Goal: Navigation & Orientation: Find specific page/section

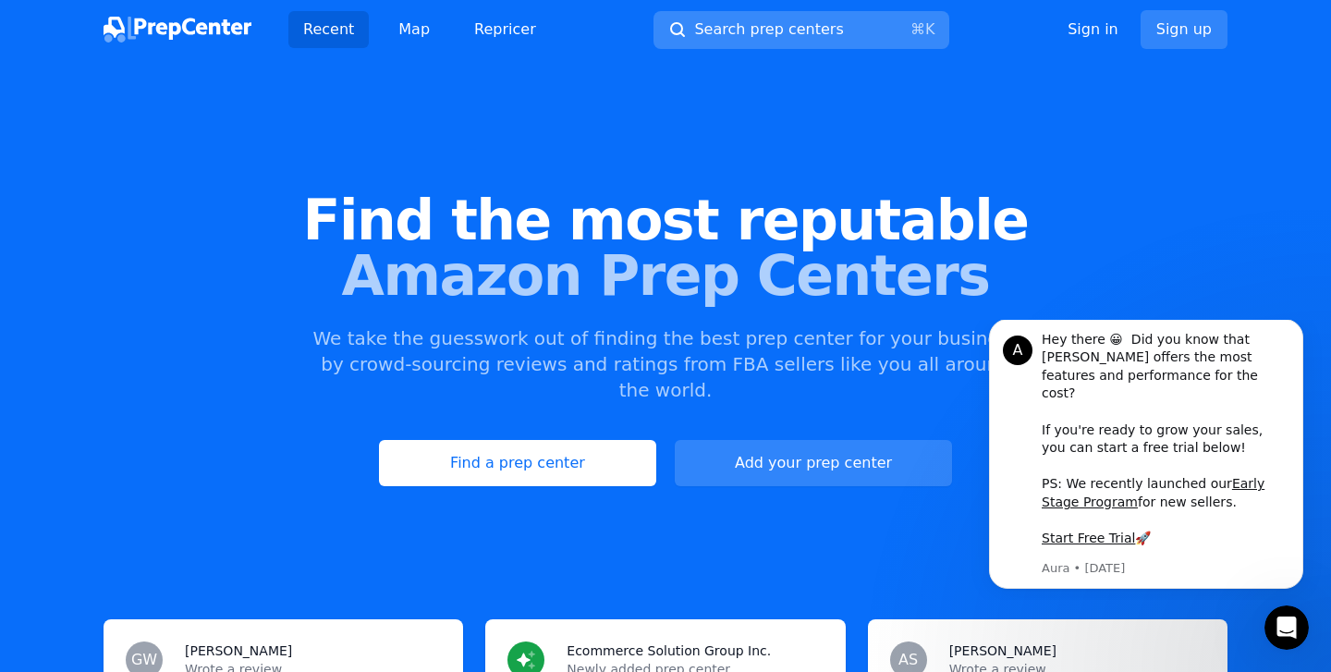
click at [767, 33] on span "Search prep centers" at bounding box center [768, 29] width 149 height 22
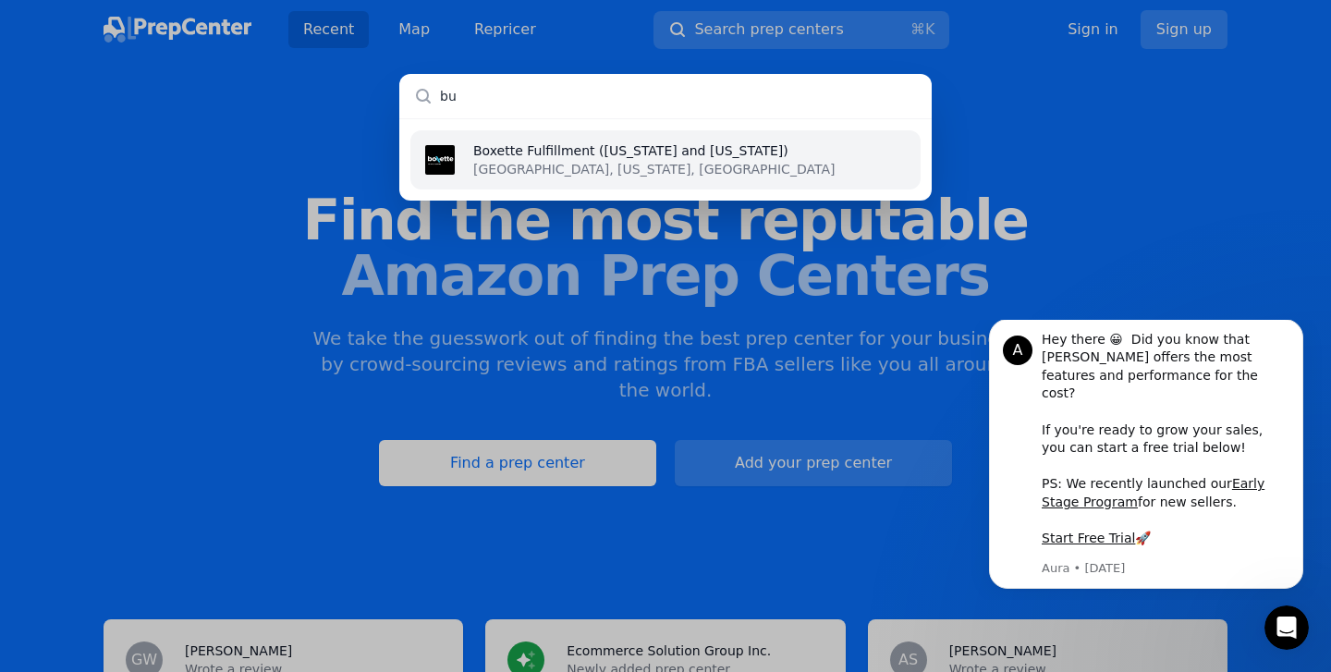
type input "b"
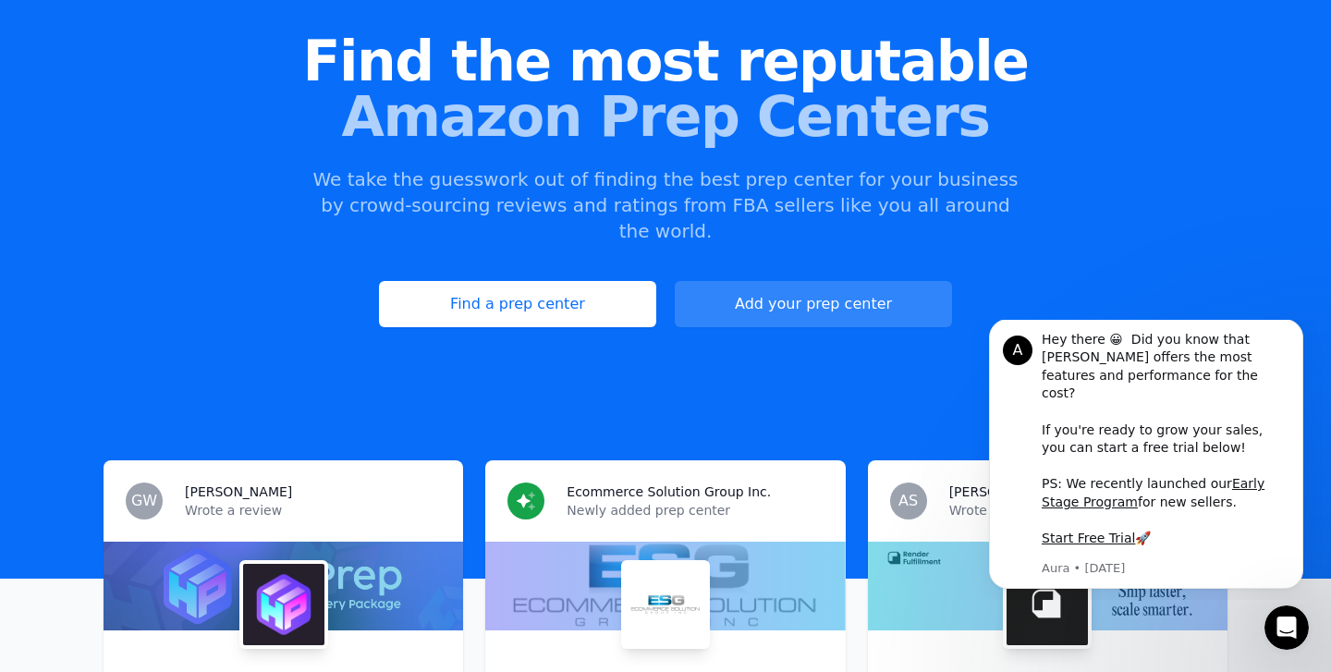
scroll to position [162, 0]
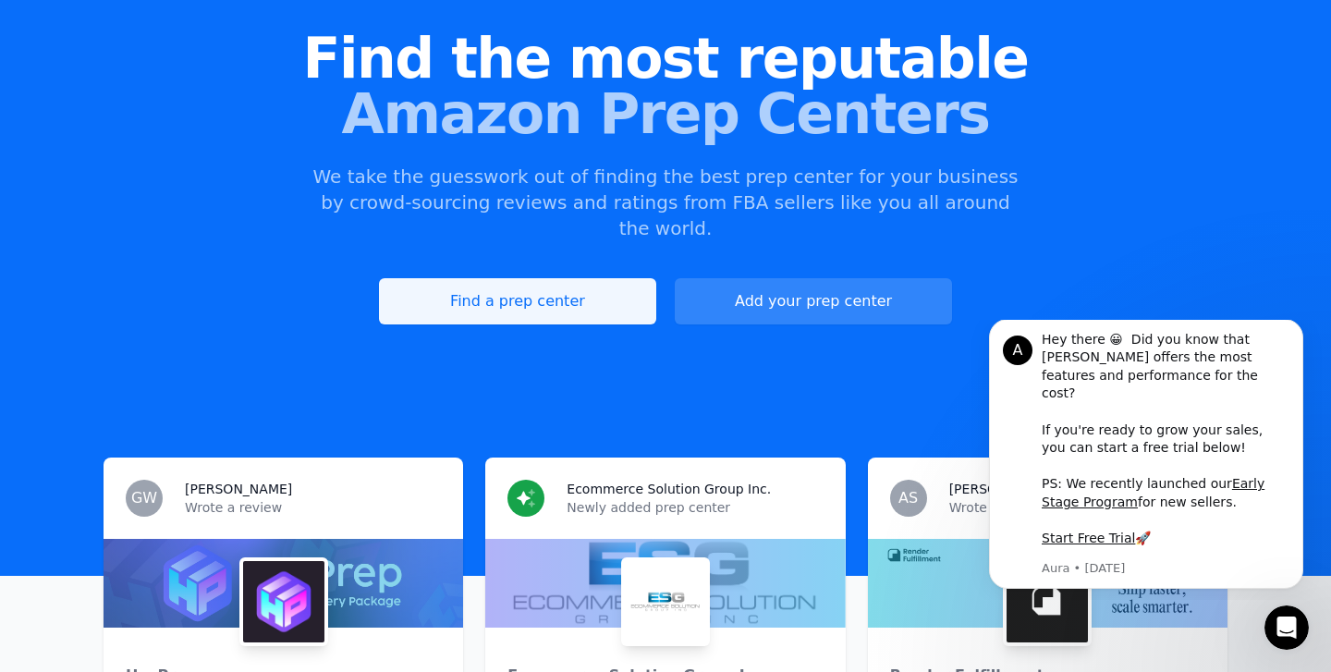
click at [591, 278] on link "Find a prep center" at bounding box center [517, 301] width 277 height 46
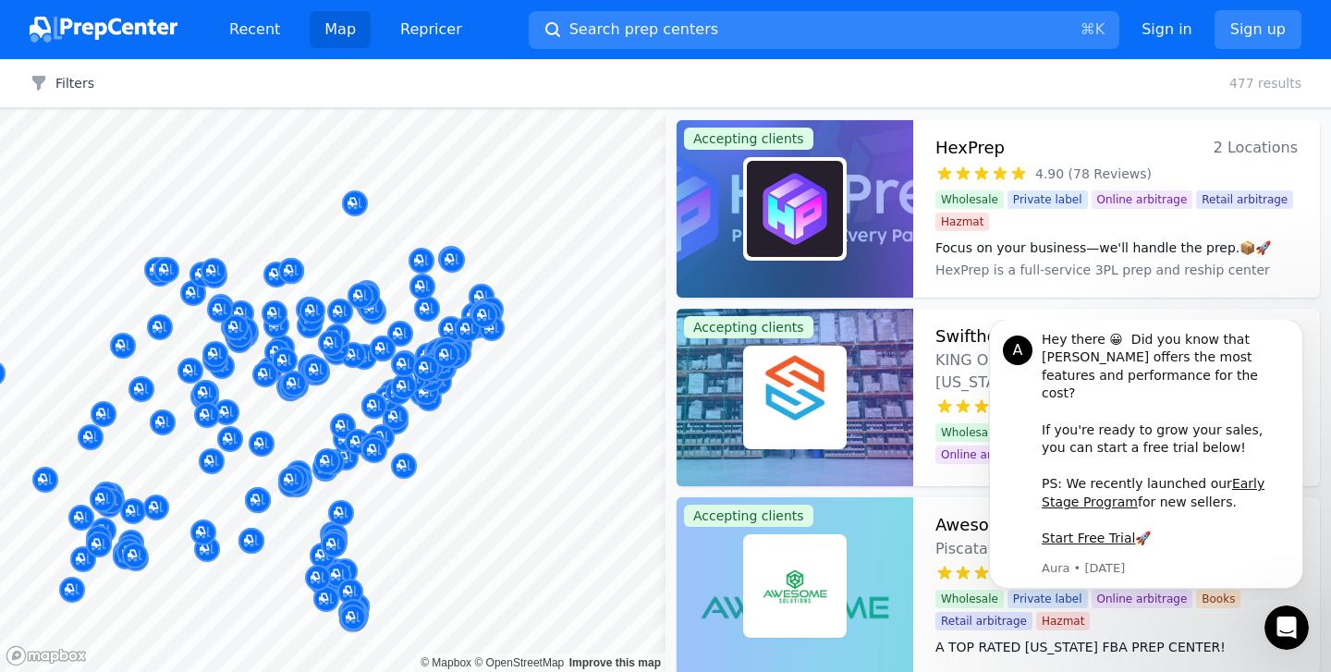
click at [751, 56] on div "Recent Map Repricer Search prep centers ⌘ K Open main menu Sign in Sign up" at bounding box center [666, 29] width 1272 height 59
click at [376, 304] on div at bounding box center [442, 307] width 355 height 15
click at [364, 296] on div at bounding box center [419, 292] width 355 height 15
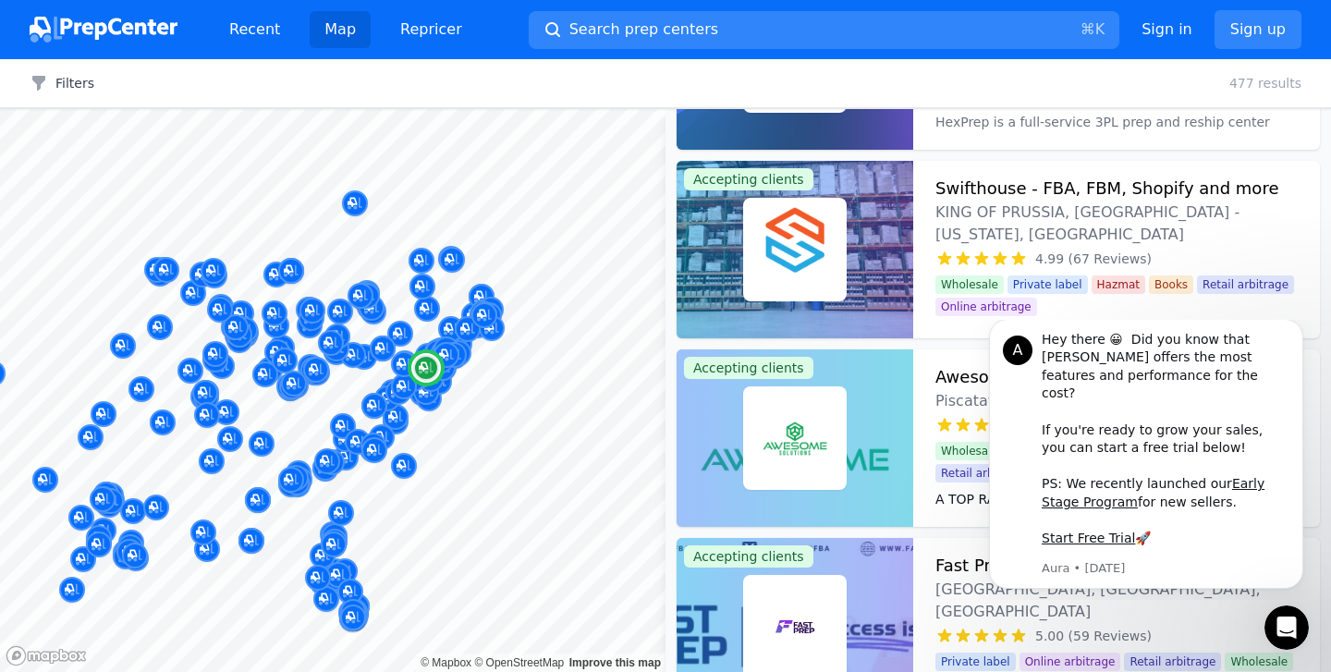
scroll to position [153, 0]
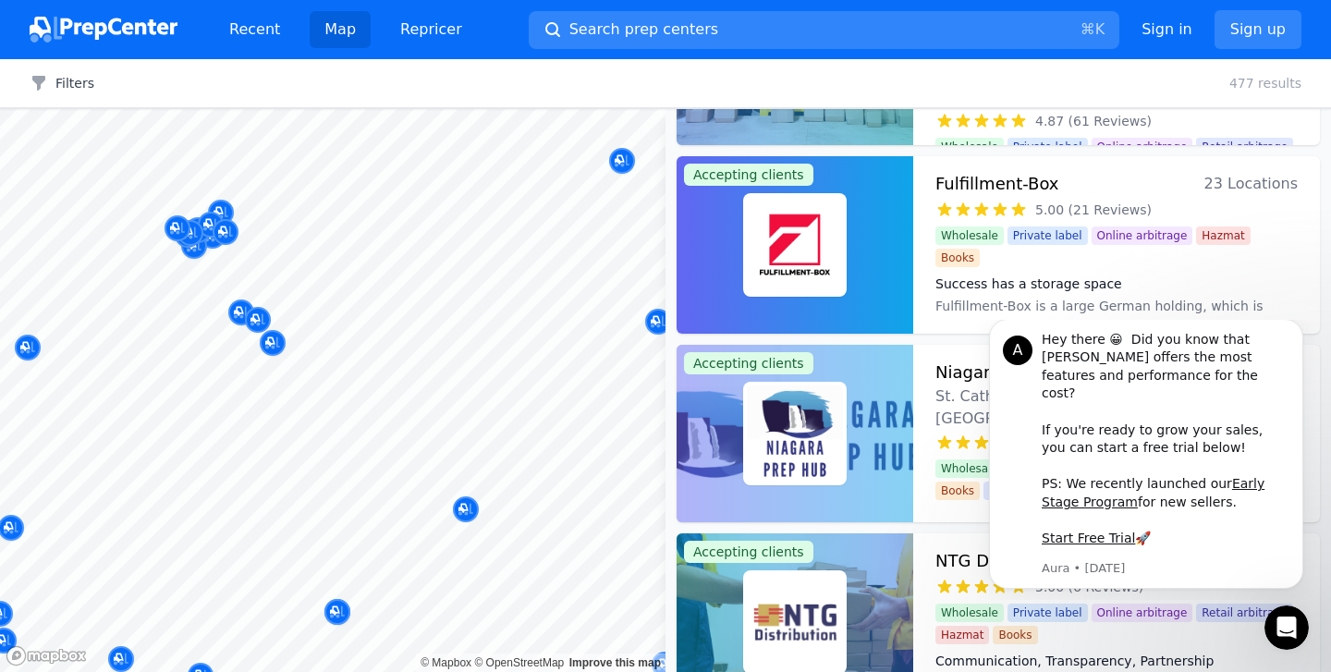
click at [245, 410] on body "Recent Map Repricer Search prep centers ⌘ K Open main menu Sign in Sign up Filt…" at bounding box center [665, 336] width 1331 height 672
click at [351, 324] on div at bounding box center [382, 329] width 355 height 15
click at [317, 355] on div at bounding box center [428, 357] width 355 height 15
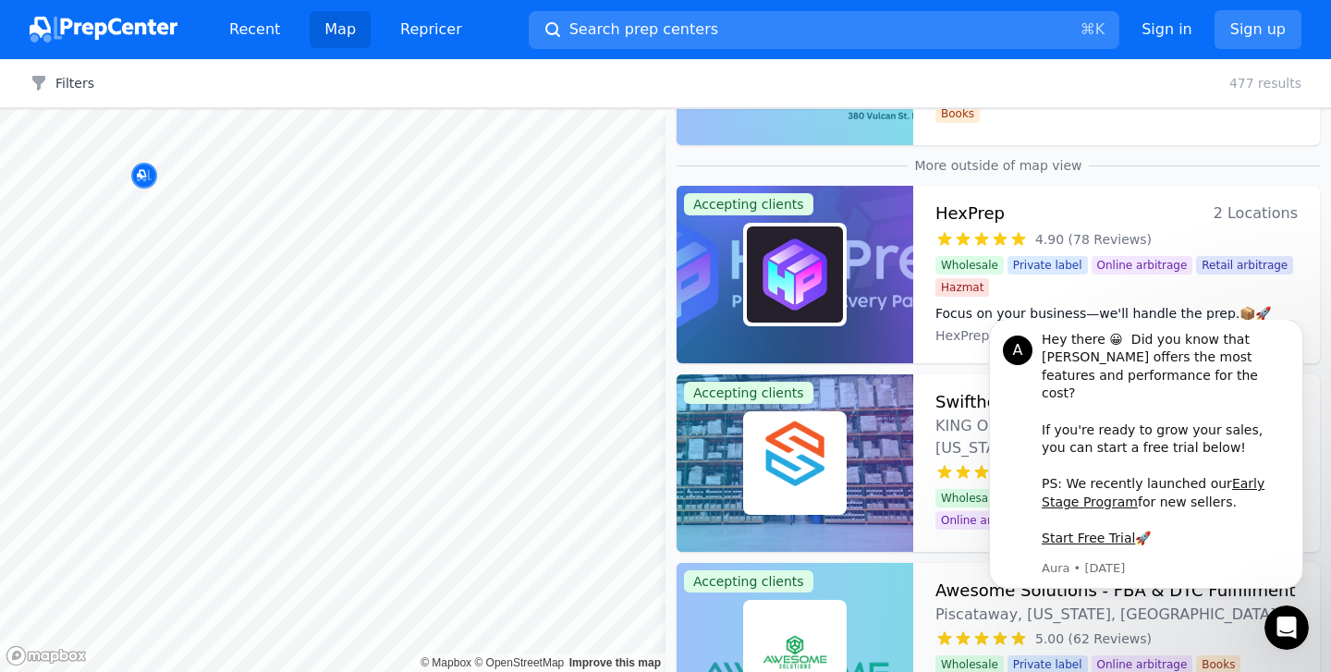
drag, startPoint x: 263, startPoint y: 242, endPoint x: 403, endPoint y: 385, distance: 200.0
click at [403, 385] on body "Recent Map Repricer Search prep centers ⌘ K Open main menu Sign in Sign up Filt…" at bounding box center [665, 336] width 1331 height 672
drag, startPoint x: 262, startPoint y: 266, endPoint x: 378, endPoint y: 381, distance: 163.4
click at [391, 387] on body "Recent Map Repricer Search prep centers ⌘ K Open main menu Sign in Sign up Filt…" at bounding box center [665, 336] width 1331 height 672
click at [378, 381] on div at bounding box center [358, 382] width 355 height 15
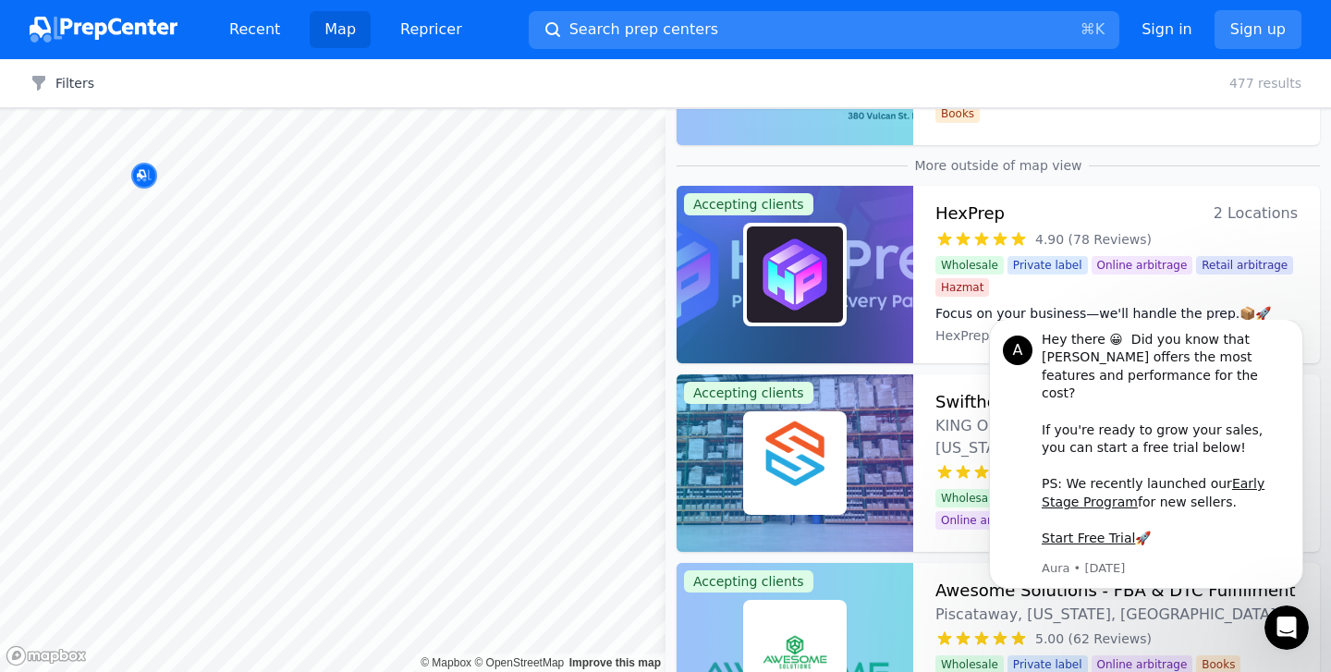
drag, startPoint x: 293, startPoint y: 332, endPoint x: 318, endPoint y: 352, distance: 32.2
click at [318, 352] on body "Recent Map Repricer Search prep centers ⌘ K Open main menu Sign in Sign up Filt…" at bounding box center [665, 336] width 1331 height 672
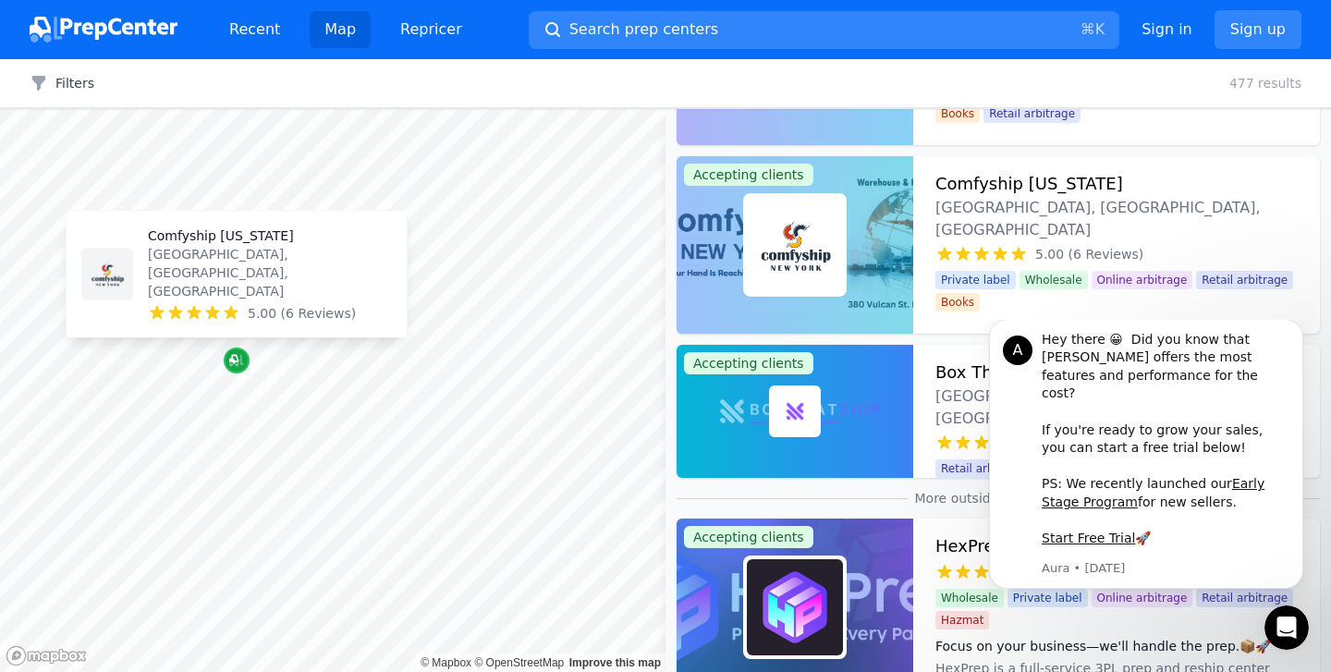
click at [243, 370] on div "Map marker" at bounding box center [237, 361] width 26 height 26
click at [237, 363] on icon "Map marker" at bounding box center [236, 361] width 15 height 12
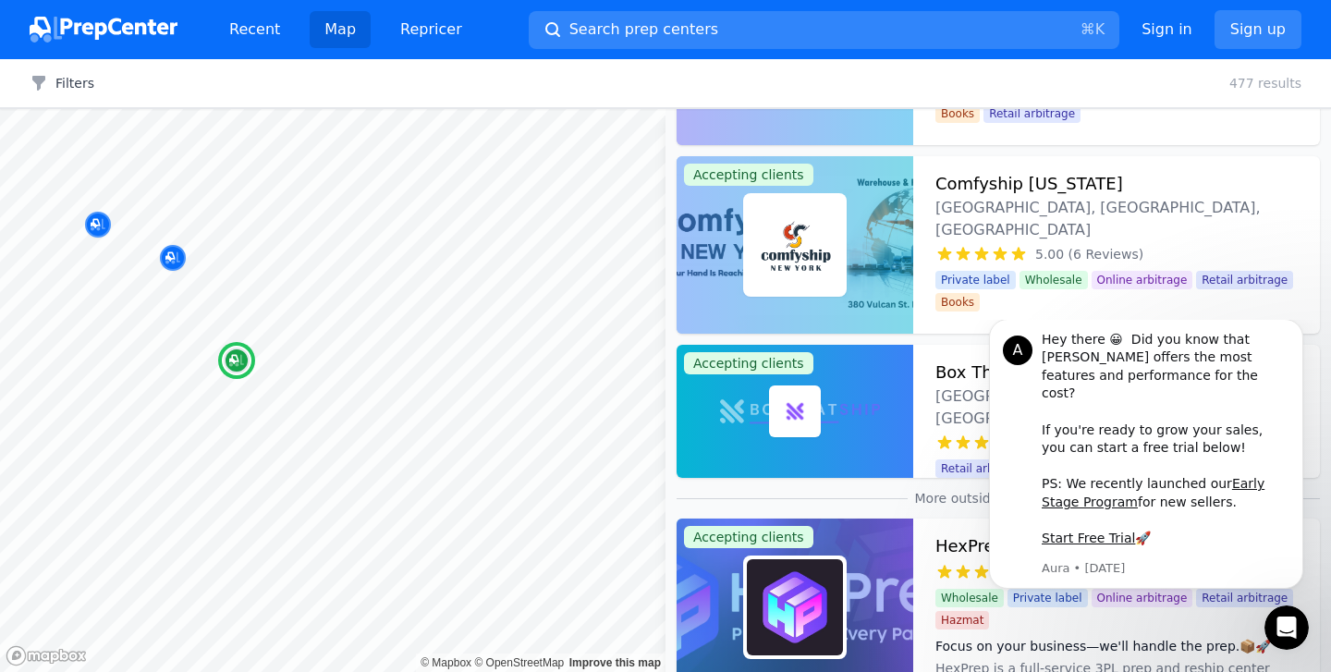
click at [1052, 175] on h3 "Comfyship [US_STATE]" at bounding box center [1030, 184] width 188 height 26
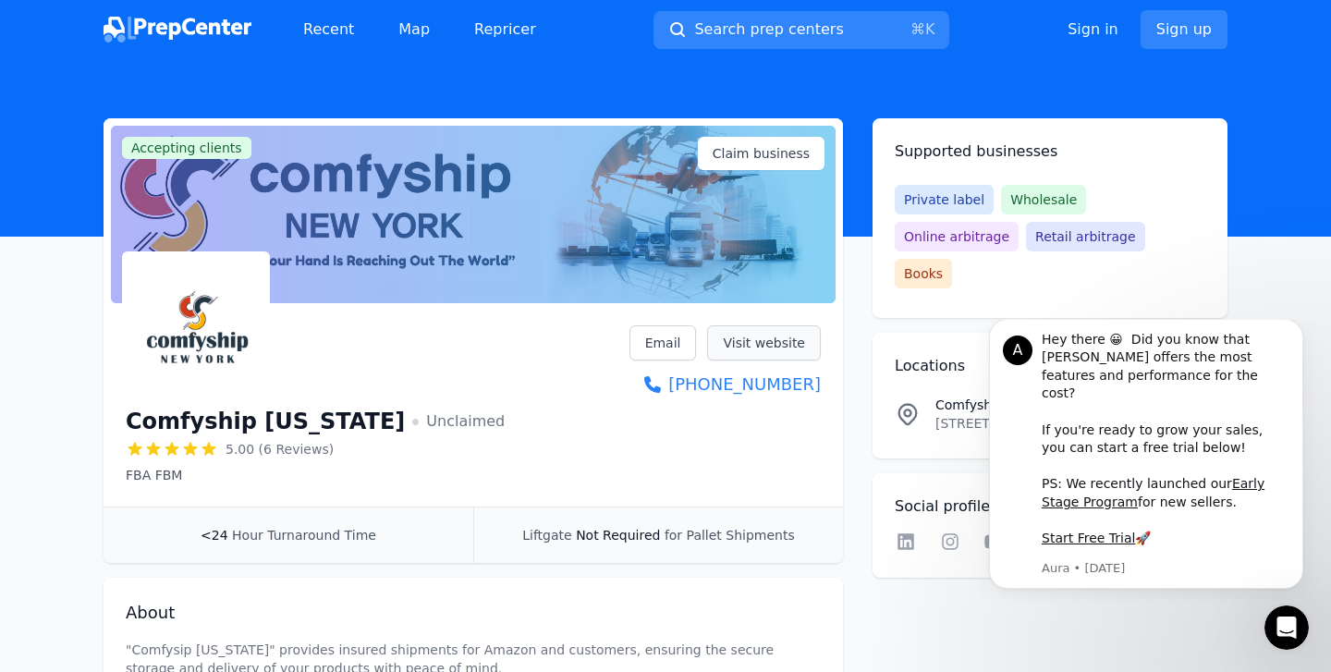
click at [756, 338] on link "Visit website" at bounding box center [764, 342] width 114 height 35
